Goal: Information Seeking & Learning: Understand process/instructions

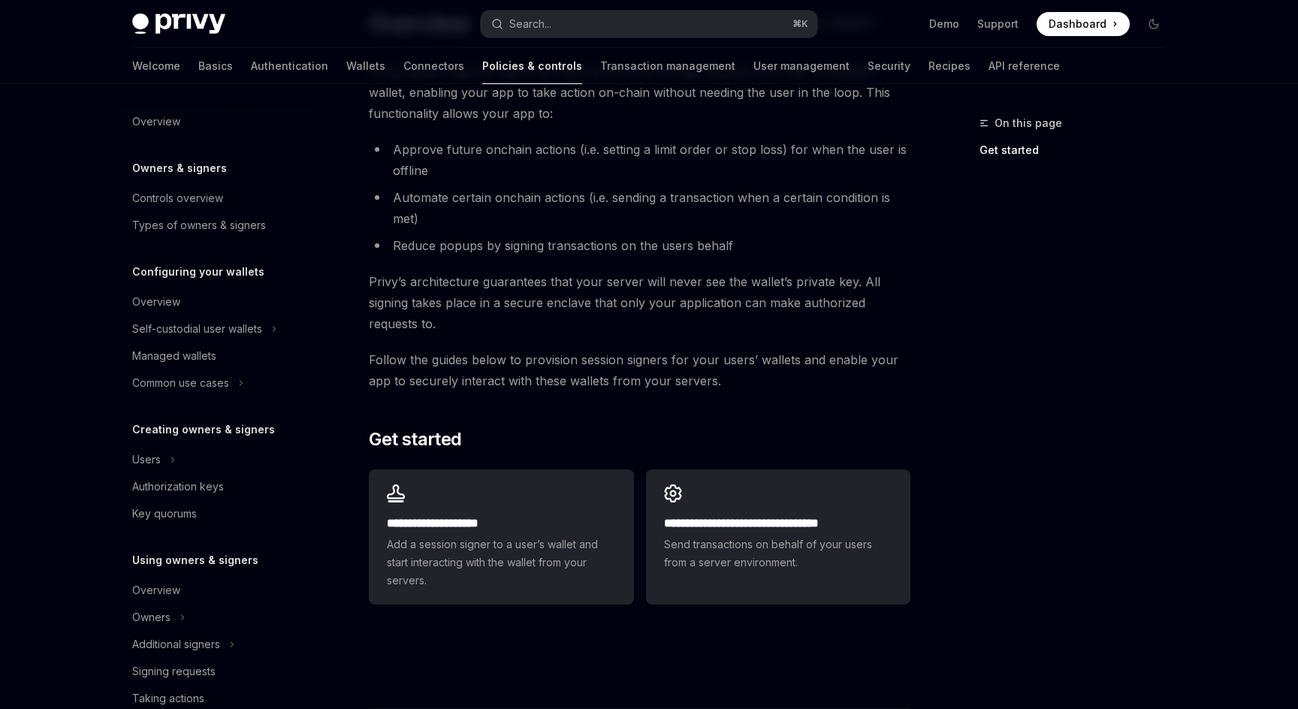
scroll to position [107, 0]
click at [533, 528] on h2 "**********" at bounding box center [501, 523] width 228 height 18
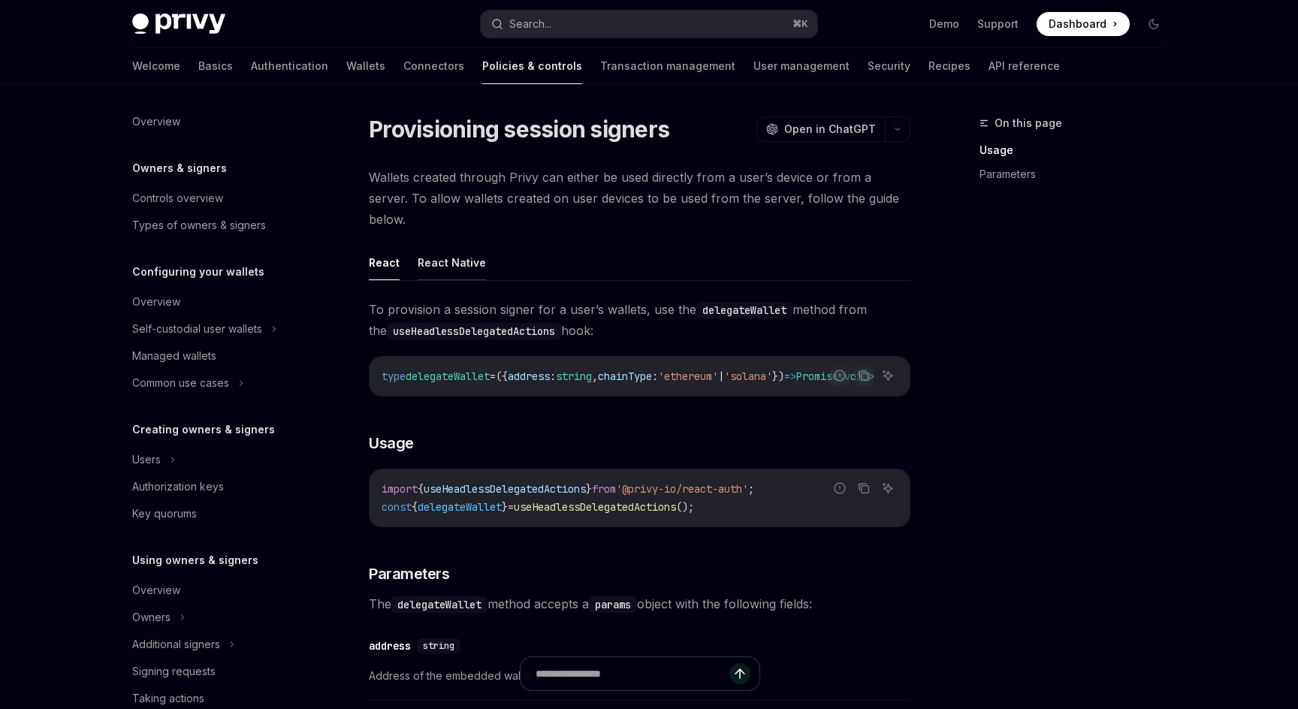
click at [461, 249] on button "React Native" at bounding box center [452, 262] width 68 height 35
click at [388, 245] on button "React" at bounding box center [384, 262] width 31 height 35
click at [829, 133] on span "Open in ChatGPT" at bounding box center [830, 129] width 92 height 15
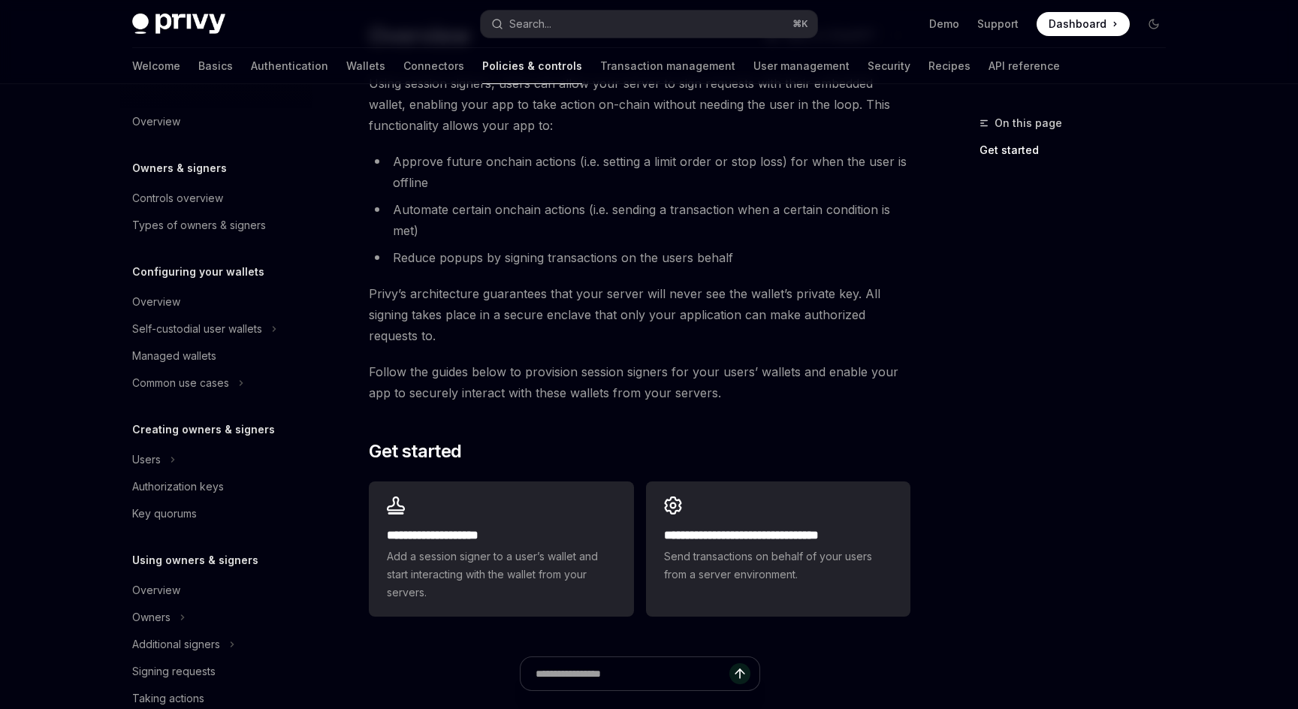
scroll to position [107, 0]
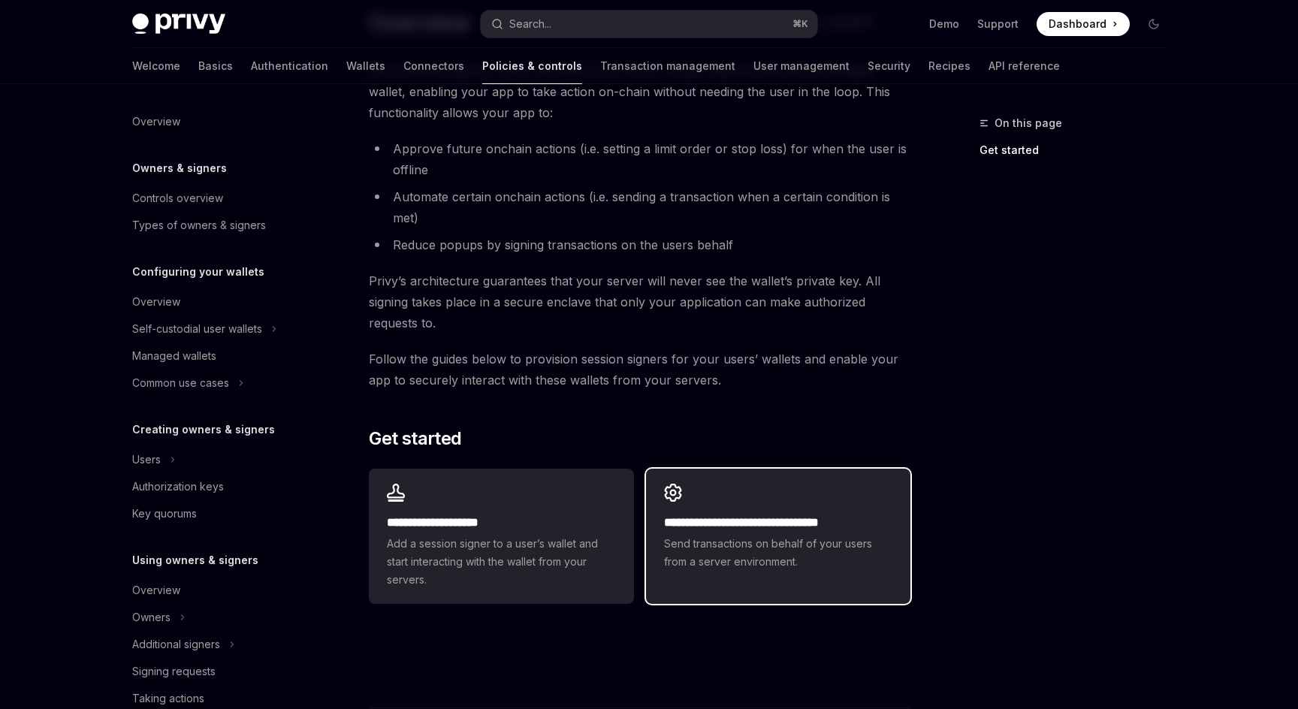
click at [739, 499] on div "**********" at bounding box center [778, 527] width 264 height 117
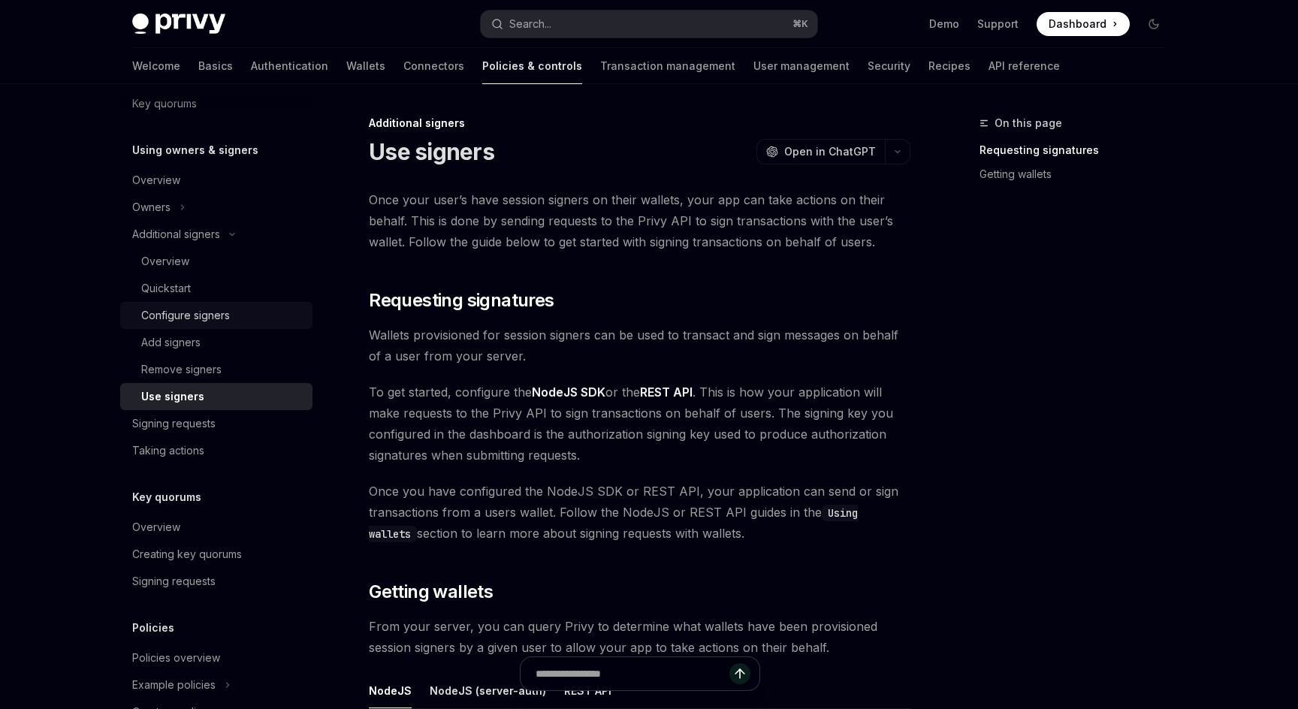
click at [186, 319] on div "Configure signers" at bounding box center [185, 315] width 89 height 18
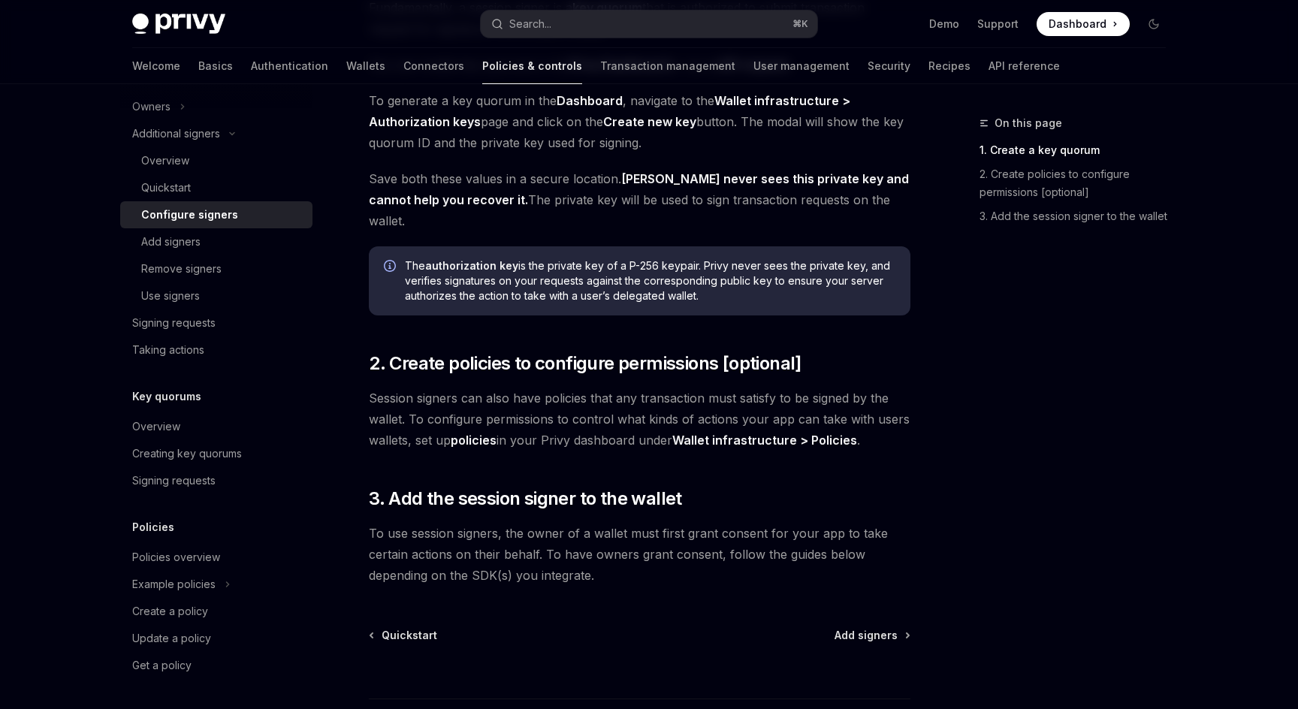
scroll to position [307, 0]
click at [208, 240] on div "Add signers" at bounding box center [222, 242] width 162 height 18
type textarea "*"
